Goal: Use online tool/utility

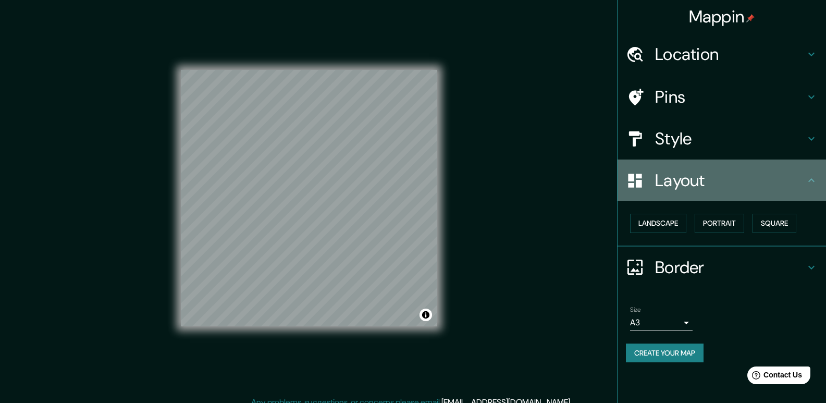
click at [680, 177] on h4 "Layout" at bounding box center [730, 180] width 150 height 21
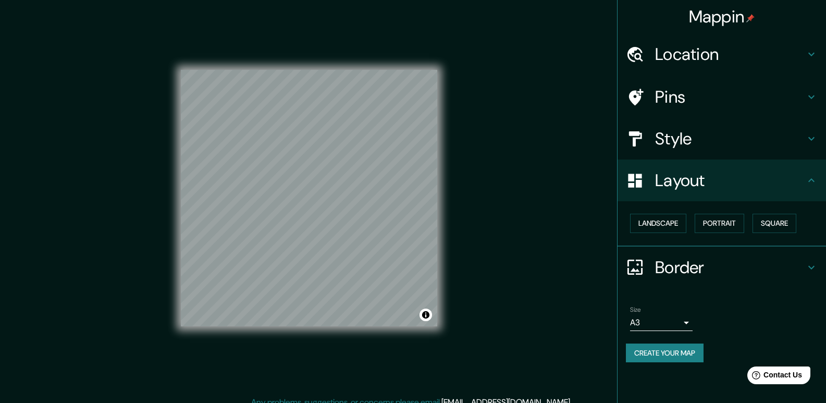
click at [781, 182] on h4 "Layout" at bounding box center [730, 180] width 150 height 21
click at [677, 228] on button "Landscape" at bounding box center [658, 223] width 56 height 19
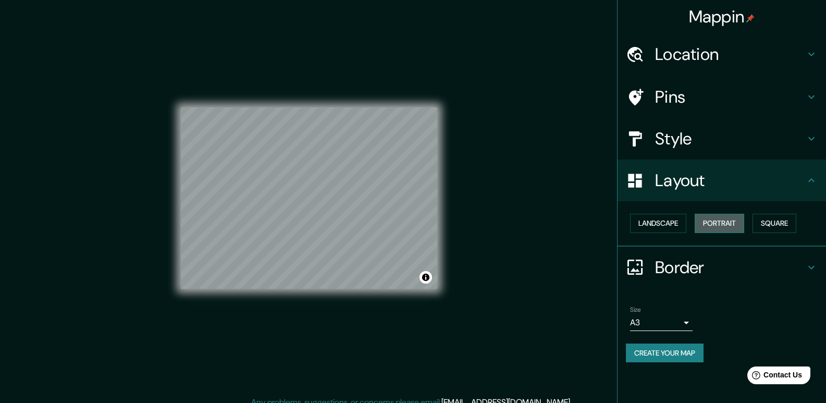
click at [731, 228] on button "Portrait" at bounding box center [720, 223] width 50 height 19
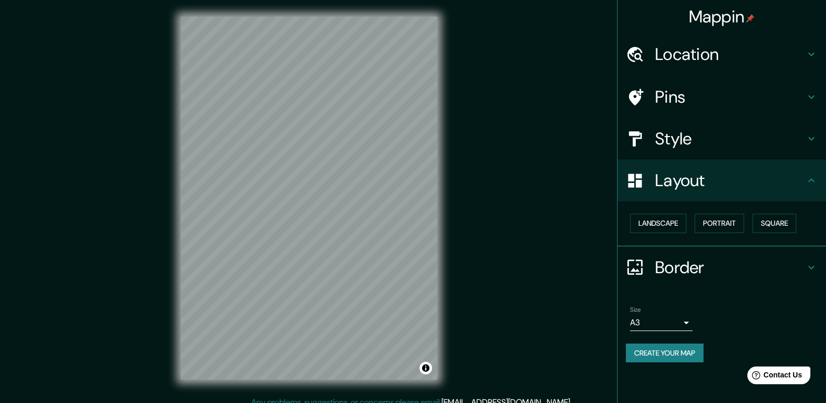
click at [783, 236] on div "Landscape [GEOGRAPHIC_DATA]" at bounding box center [726, 223] width 200 height 28
click at [779, 225] on button "Square" at bounding box center [774, 223] width 44 height 19
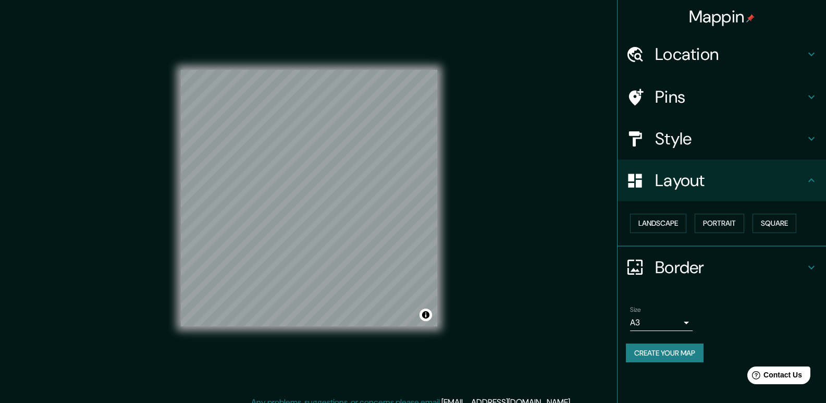
click at [686, 96] on h4 "Pins" at bounding box center [730, 97] width 150 height 21
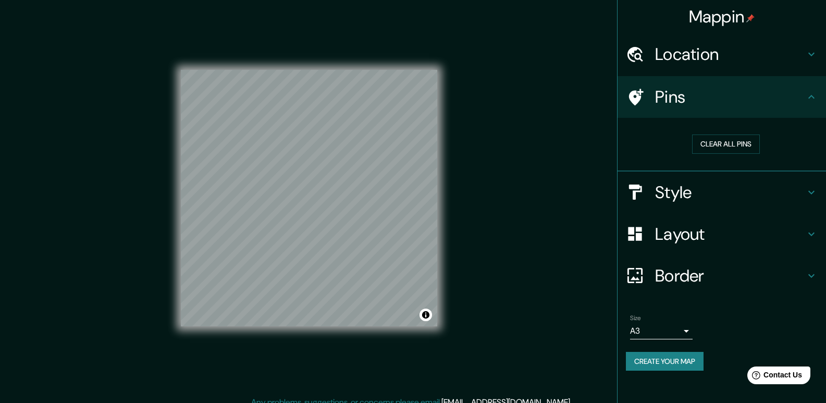
click at [712, 54] on h4 "Location" at bounding box center [730, 54] width 150 height 21
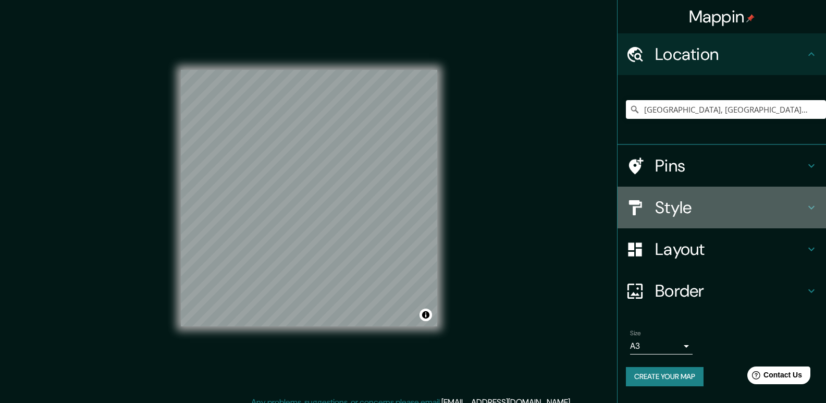
click at [674, 213] on h4 "Style" at bounding box center [730, 207] width 150 height 21
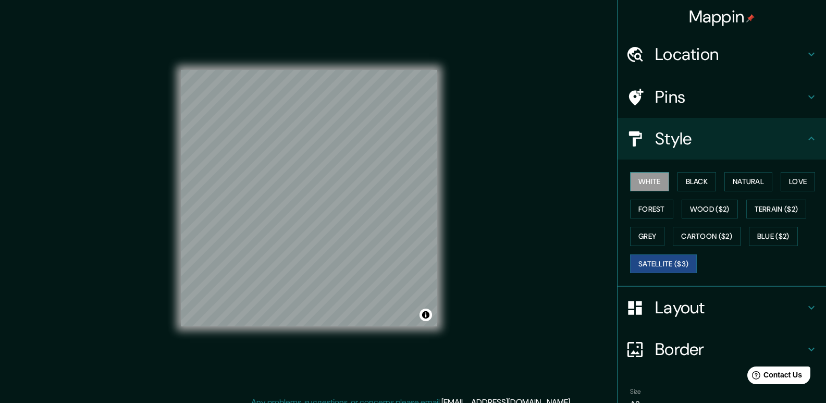
click at [644, 181] on button "White" at bounding box center [649, 181] width 39 height 19
click at [693, 181] on button "Black" at bounding box center [696, 181] width 39 height 19
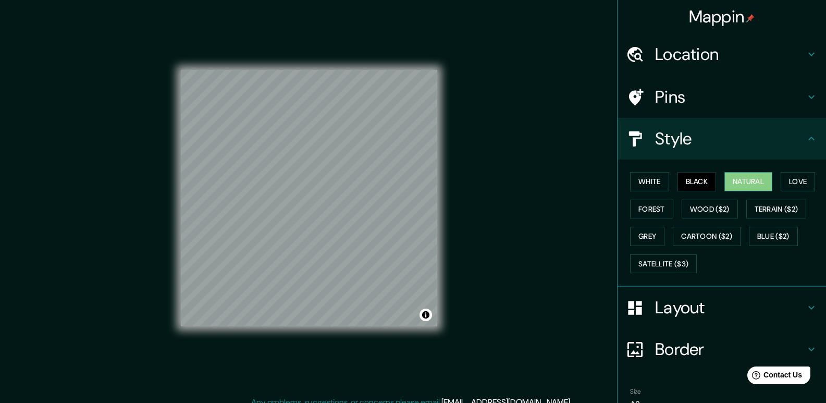
click at [737, 180] on button "Natural" at bounding box center [748, 181] width 48 height 19
click at [802, 181] on button "Love" at bounding box center [798, 181] width 34 height 19
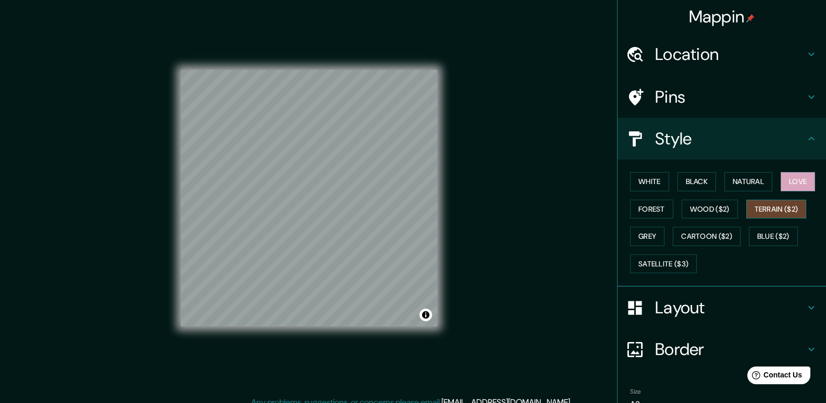
click at [766, 202] on button "Terrain ($2)" at bounding box center [776, 209] width 60 height 19
click at [682, 209] on button "Wood ($2)" at bounding box center [710, 209] width 56 height 19
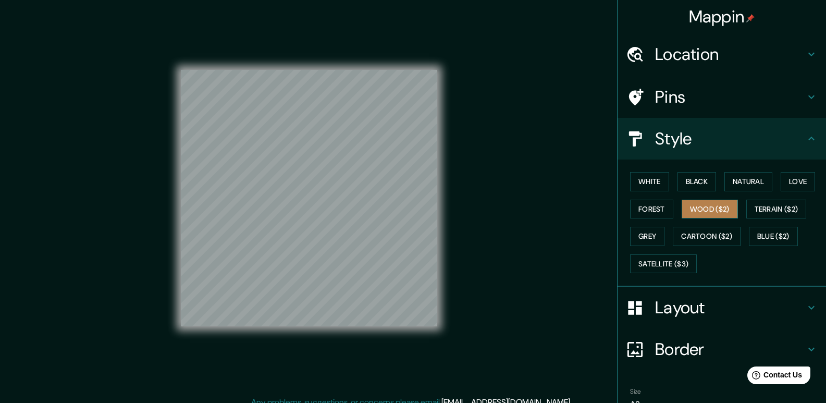
click at [682, 209] on button "Wood ($2)" at bounding box center [710, 209] width 56 height 19
click at [645, 209] on button "Forest" at bounding box center [651, 209] width 43 height 19
click at [640, 231] on button "Grey" at bounding box center [647, 236] width 34 height 19
click at [704, 235] on button "Cartoon ($2)" at bounding box center [707, 236] width 68 height 19
click at [648, 236] on button "Grey" at bounding box center [647, 236] width 34 height 19
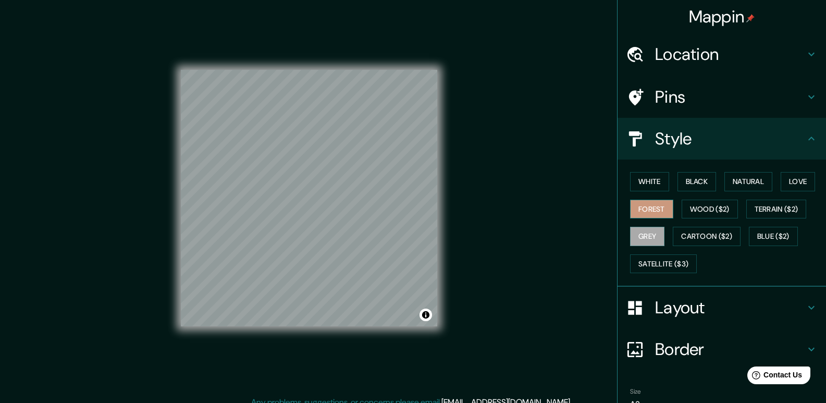
click at [644, 209] on button "Forest" at bounding box center [651, 209] width 43 height 19
